Goal: Information Seeking & Learning: Learn about a topic

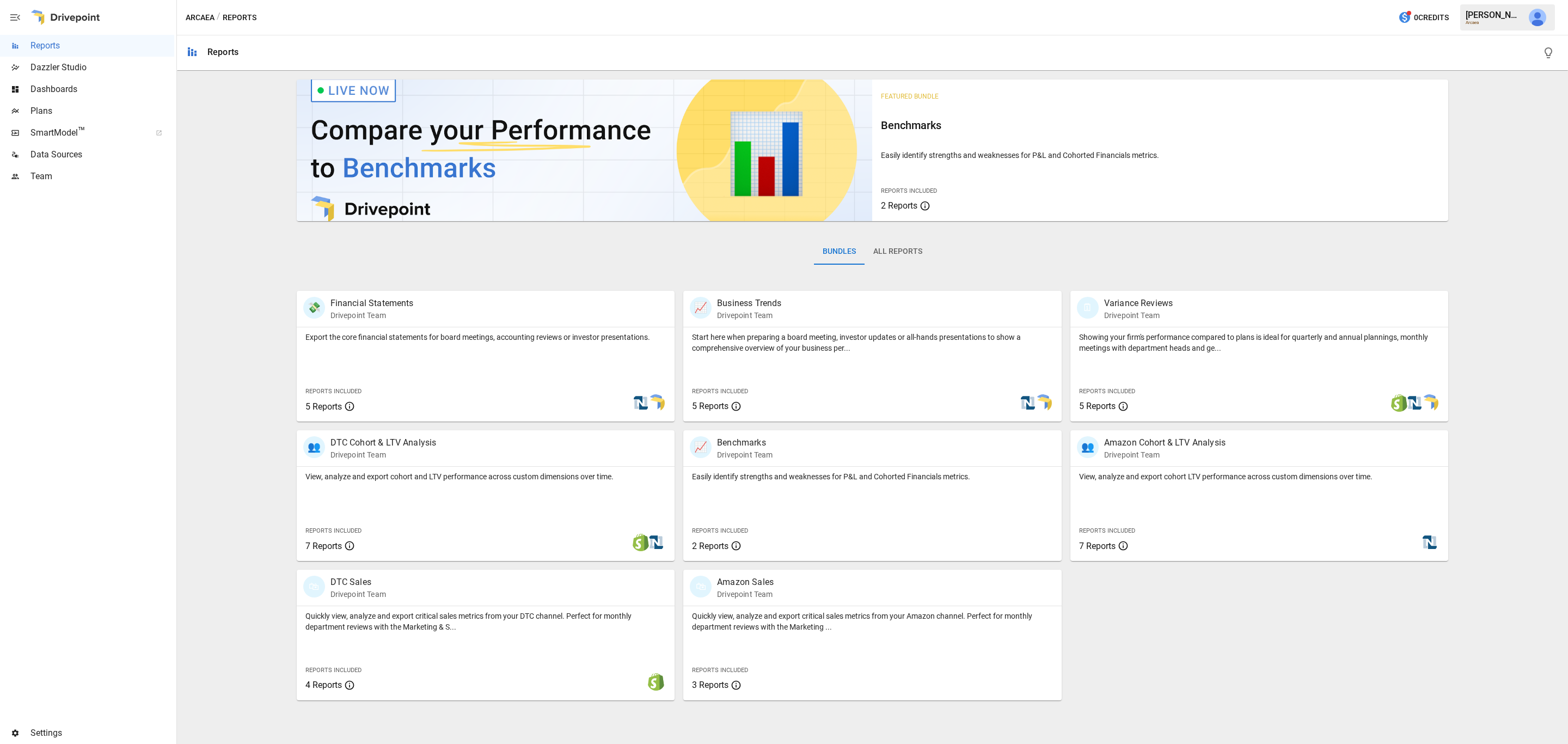
click at [72, 132] on span "SmartModel ™" at bounding box center [87, 133] width 113 height 13
click at [402, 317] on p "Drivepoint Team" at bounding box center [372, 315] width 83 height 11
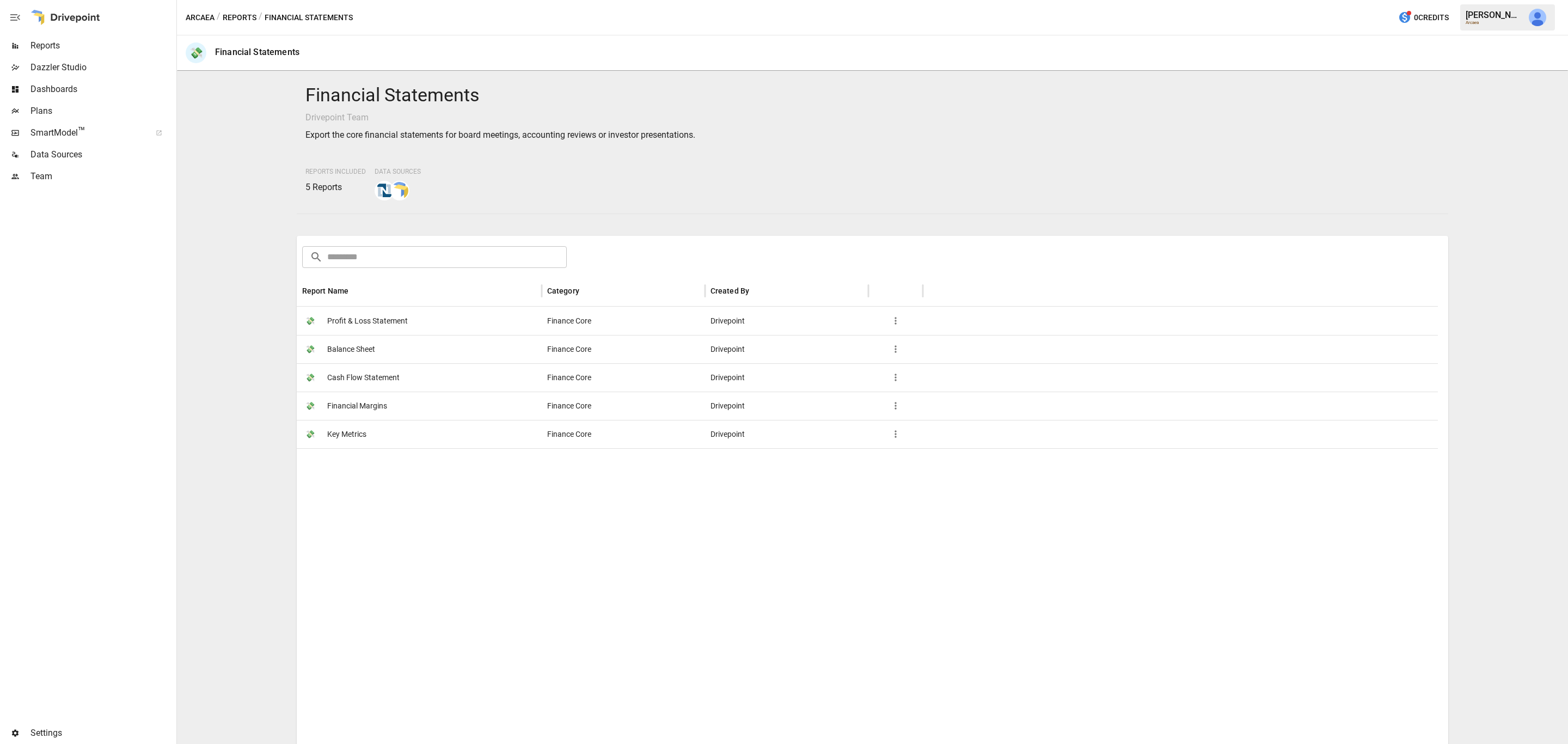
click at [376, 320] on span "Profit & Loss Statement" at bounding box center [368, 321] width 80 height 28
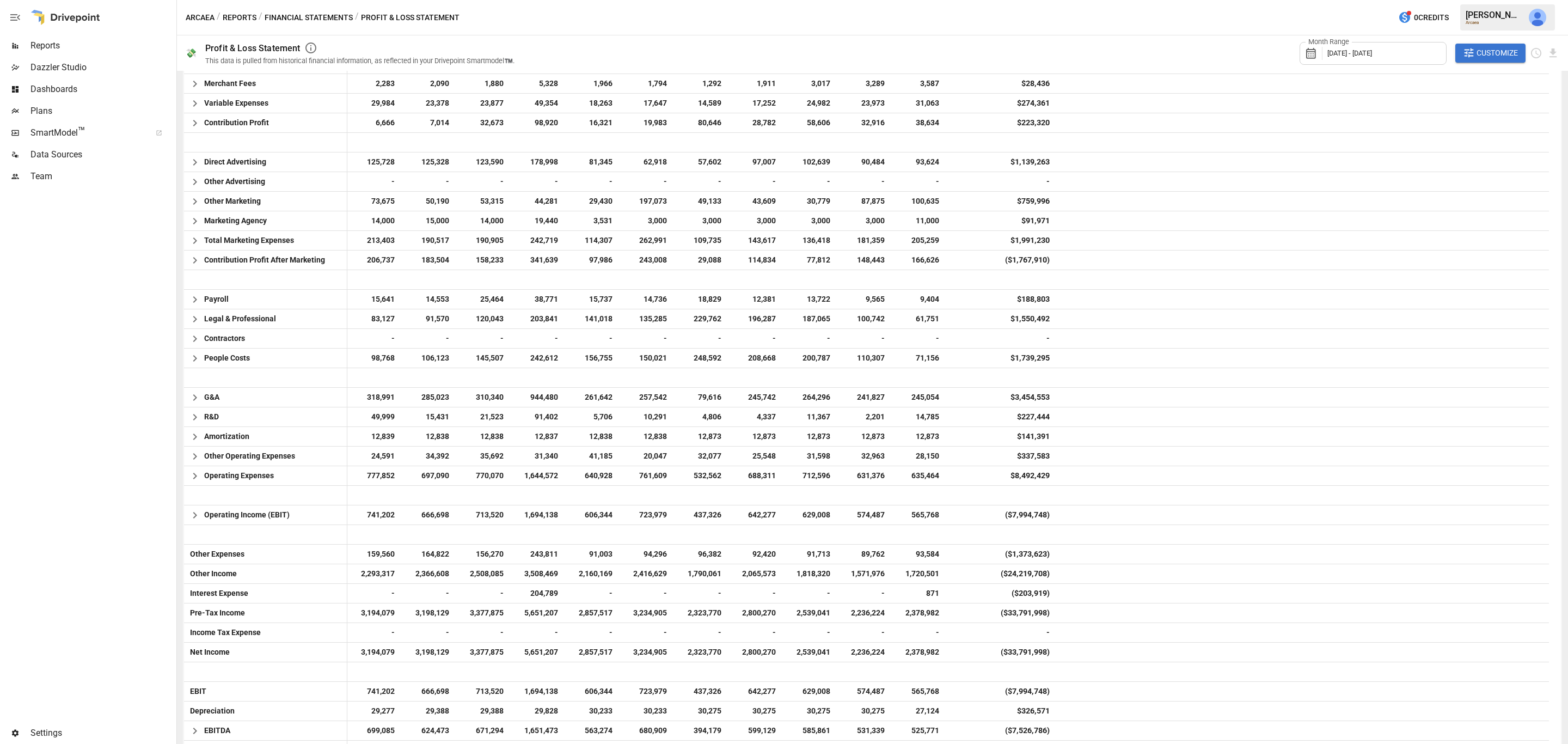
scroll to position [556, 0]
click at [914, 653] on span "2,378,982" at bounding box center [919, 650] width 44 height 19
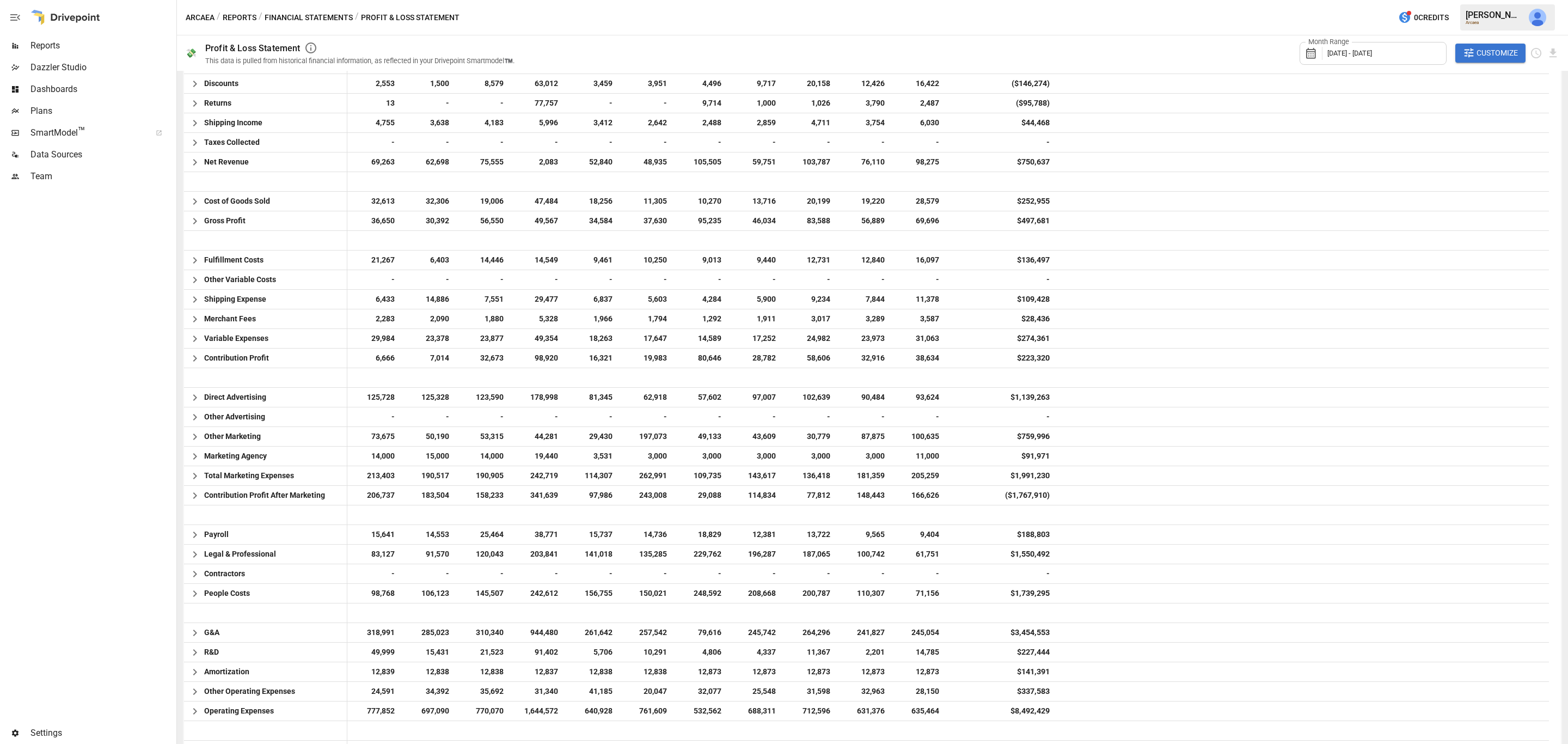
scroll to position [0, 0]
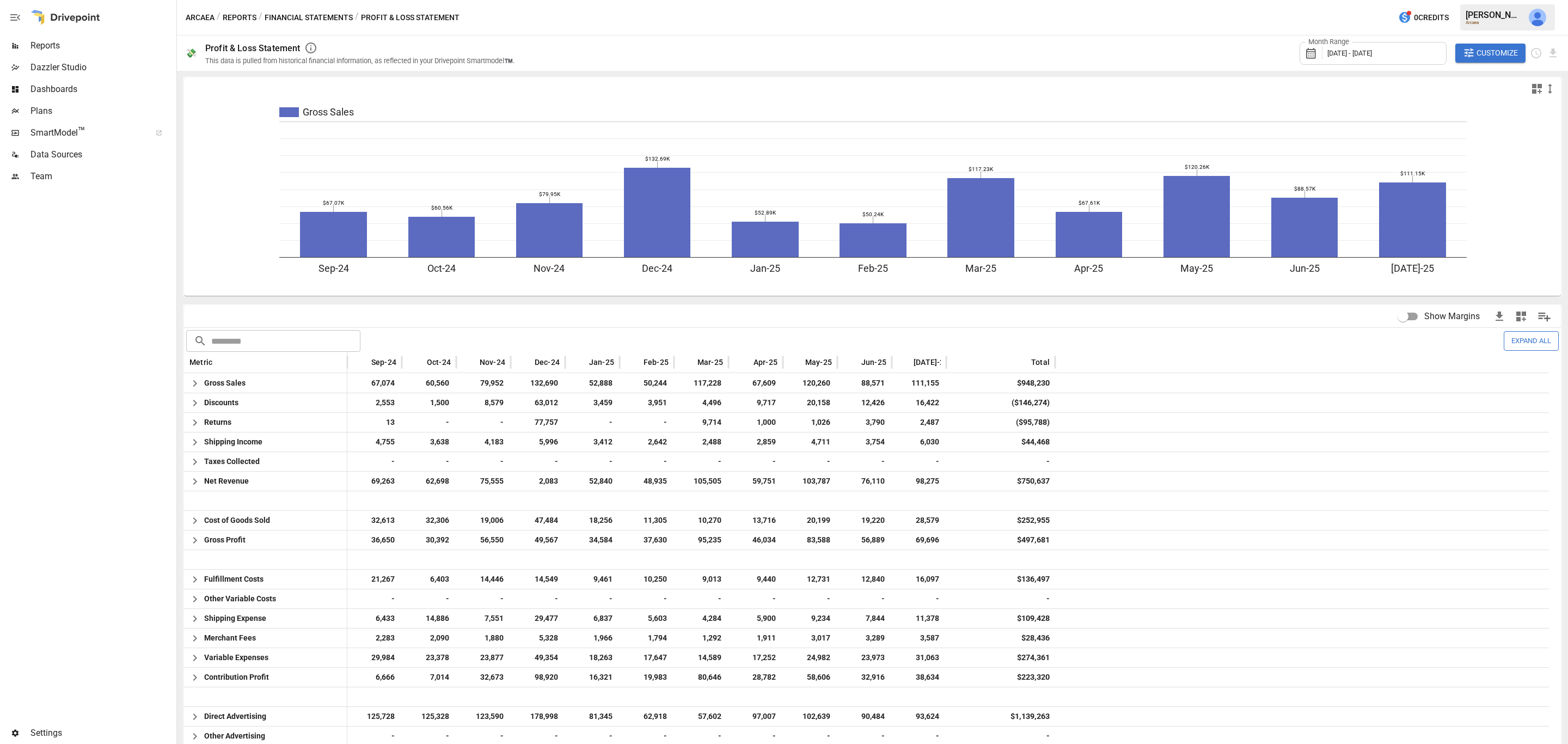
click at [57, 154] on span "Data Sources" at bounding box center [102, 154] width 144 height 13
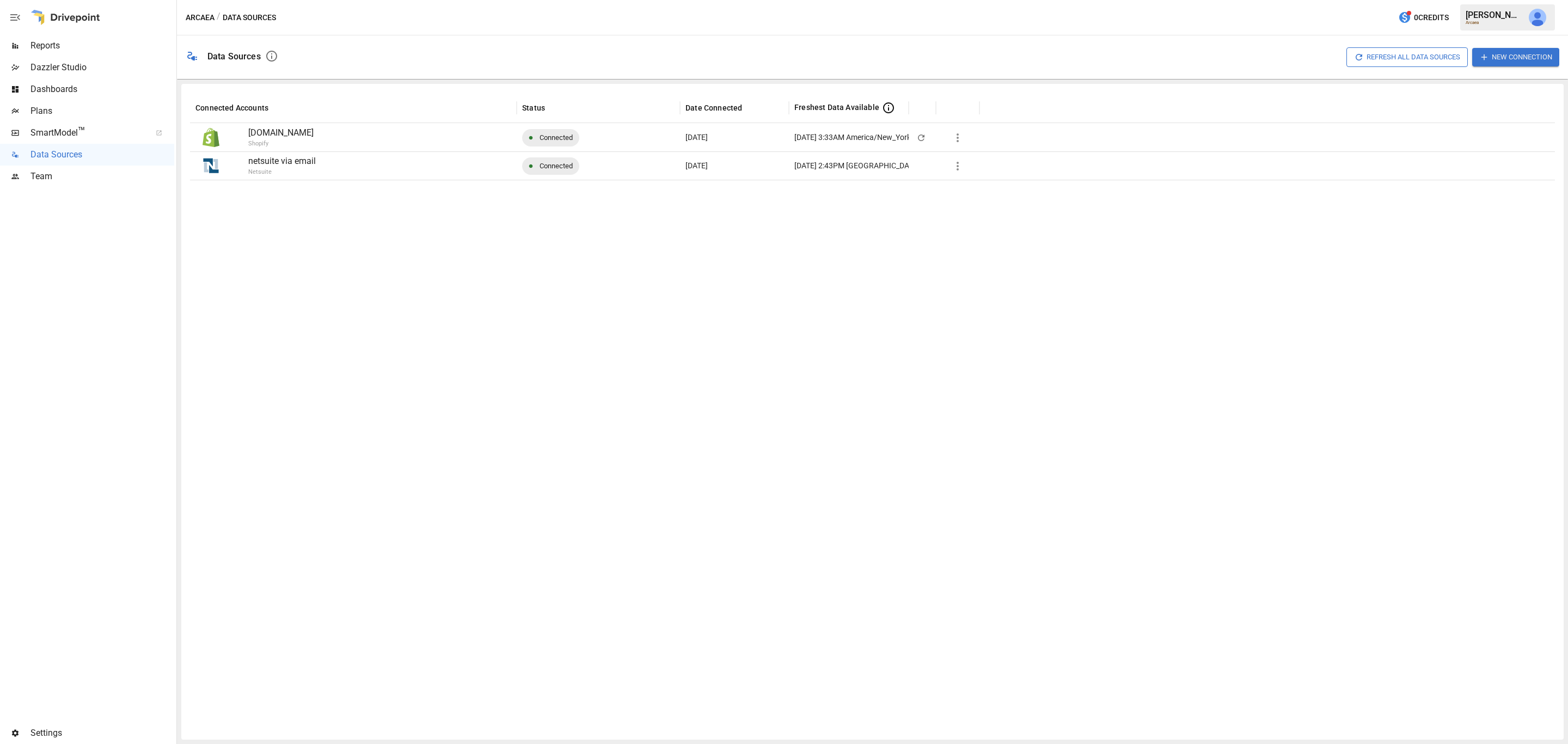
click at [284, 164] on p "netsuite via email" at bounding box center [380, 161] width 263 height 13
click at [965, 169] on button "button" at bounding box center [957, 166] width 22 height 22
click at [851, 248] on div at bounding box center [784, 372] width 1568 height 744
click at [69, 133] on span "SmartModel ™" at bounding box center [87, 133] width 113 height 13
